Goal: Check status: Check status

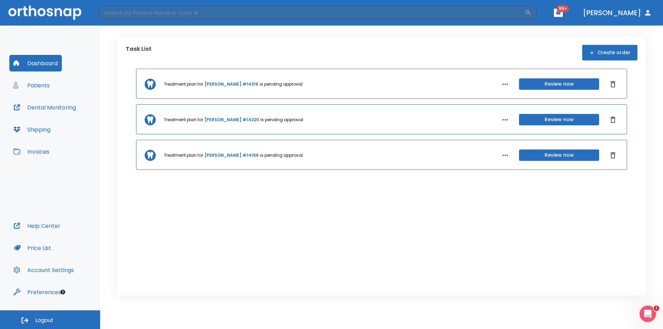
click at [567, 85] on button "Review now" at bounding box center [559, 83] width 80 height 11
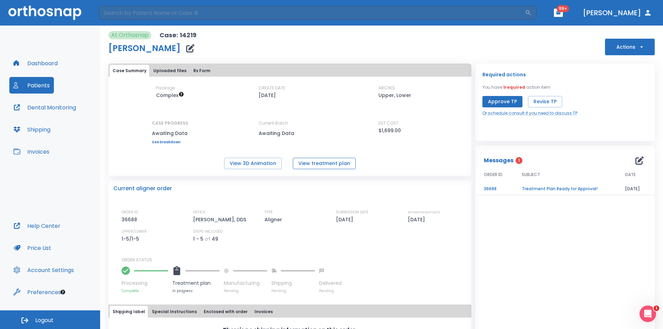
click at [319, 163] on button "View treatment plan" at bounding box center [324, 163] width 63 height 11
drag, startPoint x: 482, startPoint y: 34, endPoint x: 482, endPoint y: 37, distance: 3.5
click at [482, 36] on div "At Orthosnap Case: 14219 Byron Moreno Actions" at bounding box center [381, 43] width 546 height 24
